Goal: Task Accomplishment & Management: Use online tool/utility

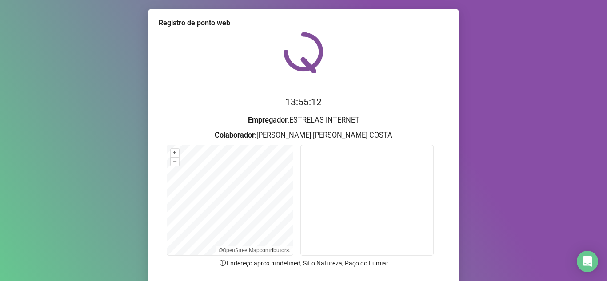
scroll to position [66, 0]
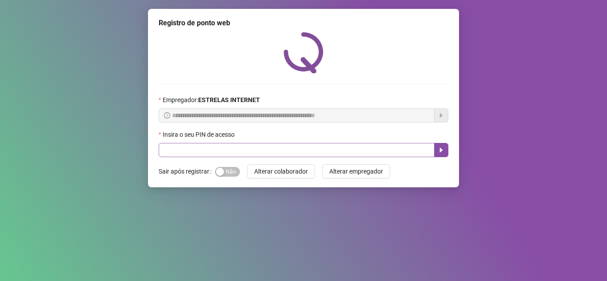
drag, startPoint x: 269, startPoint y: 143, endPoint x: 270, endPoint y: 150, distance: 7.2
click at [269, 143] on div "Insira o seu PIN de acesso" at bounding box center [304, 144] width 290 height 28
click at [271, 151] on input "text" at bounding box center [297, 150] width 276 height 14
type input "*****"
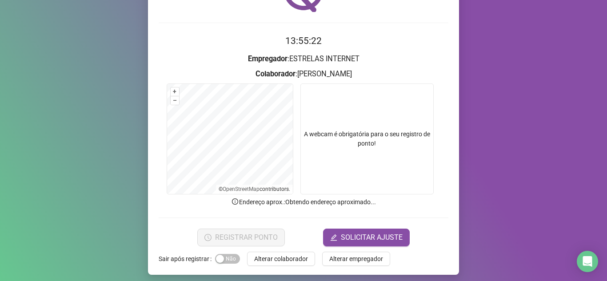
scroll to position [66, 0]
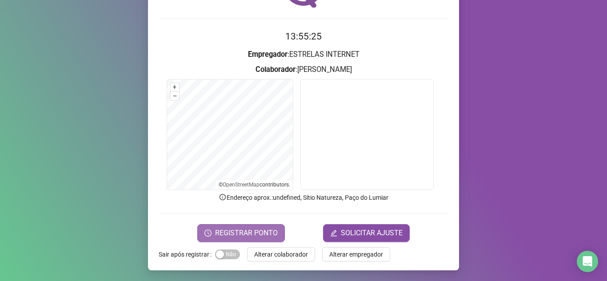
click at [271, 234] on span "REGISTRAR PONTO" at bounding box center [246, 233] width 63 height 11
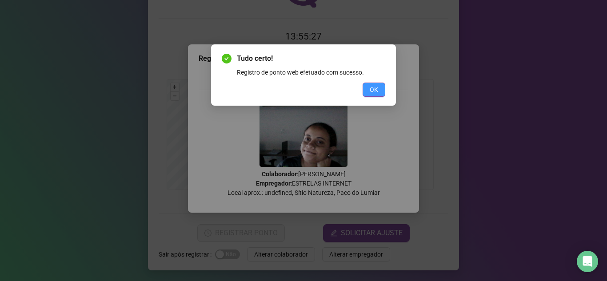
click at [374, 88] on span "OK" at bounding box center [374, 90] width 8 height 10
